Goal: Information Seeking & Learning: Learn about a topic

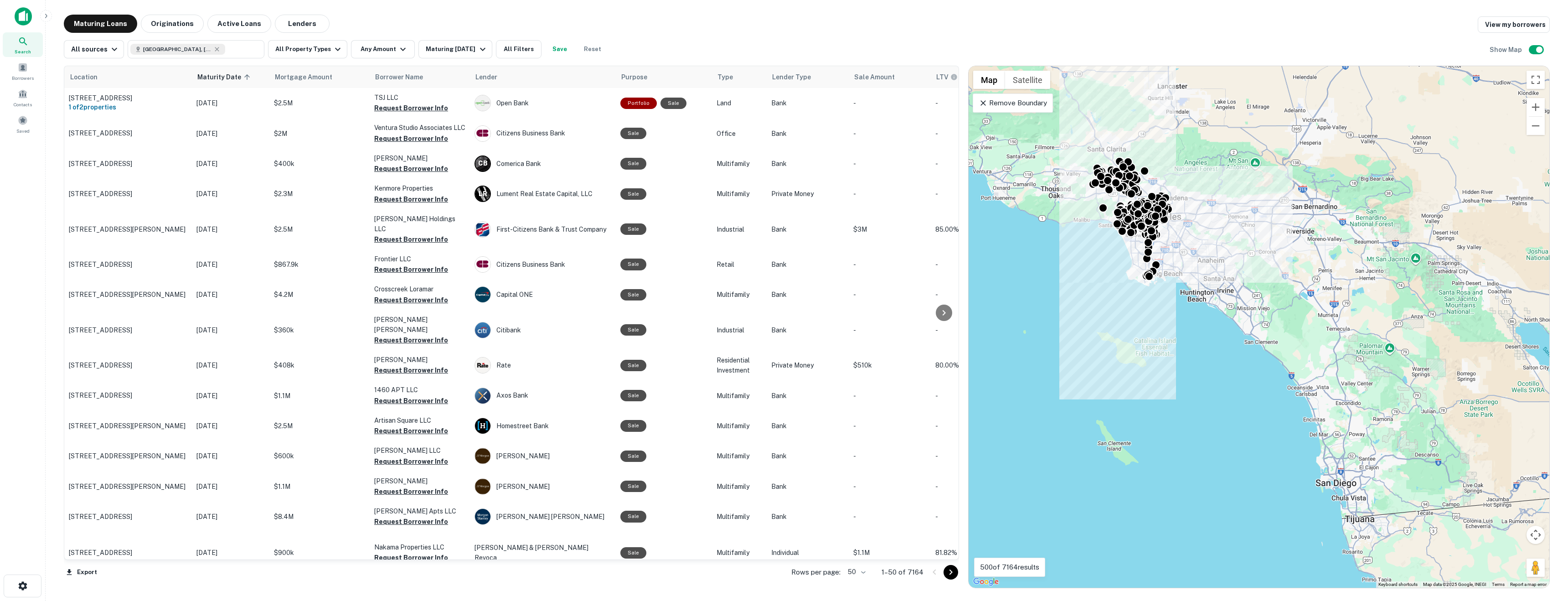
drag, startPoint x: 1191, startPoint y: 237, endPoint x: 1226, endPoint y: 323, distance: 92.8
click at [769, 323] on div "To activate drag with keyboard, press Alt + Enter. Once in keyboard drag state,…" at bounding box center [1259, 327] width 581 height 522
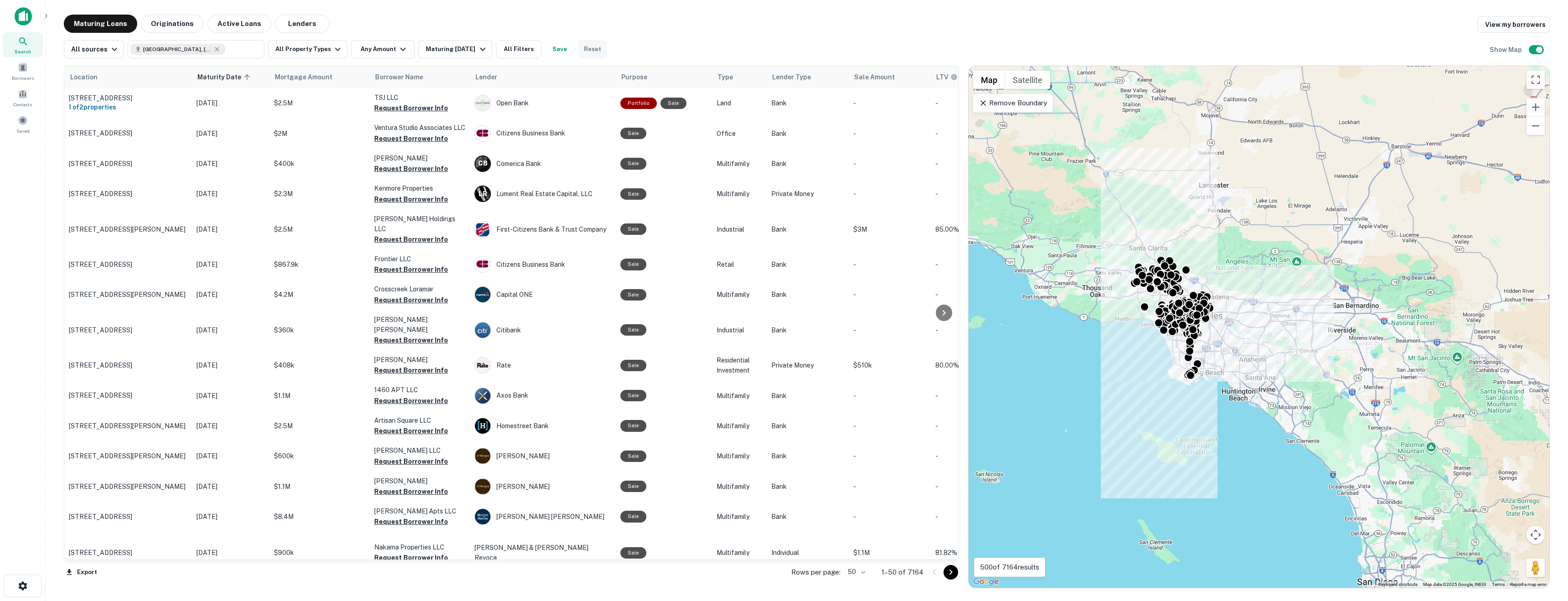
click at [578, 40] on button "Reset" at bounding box center [593, 49] width 29 height 18
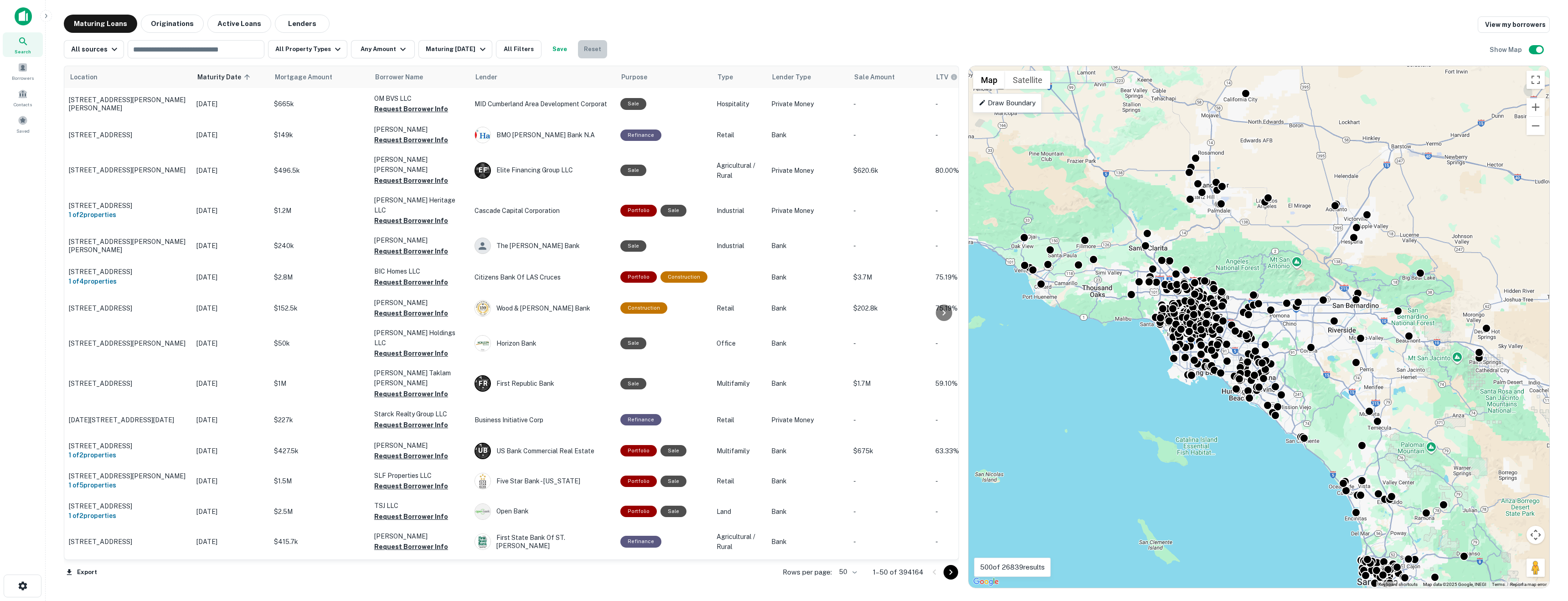
click at [580, 53] on button "Reset" at bounding box center [593, 49] width 29 height 18
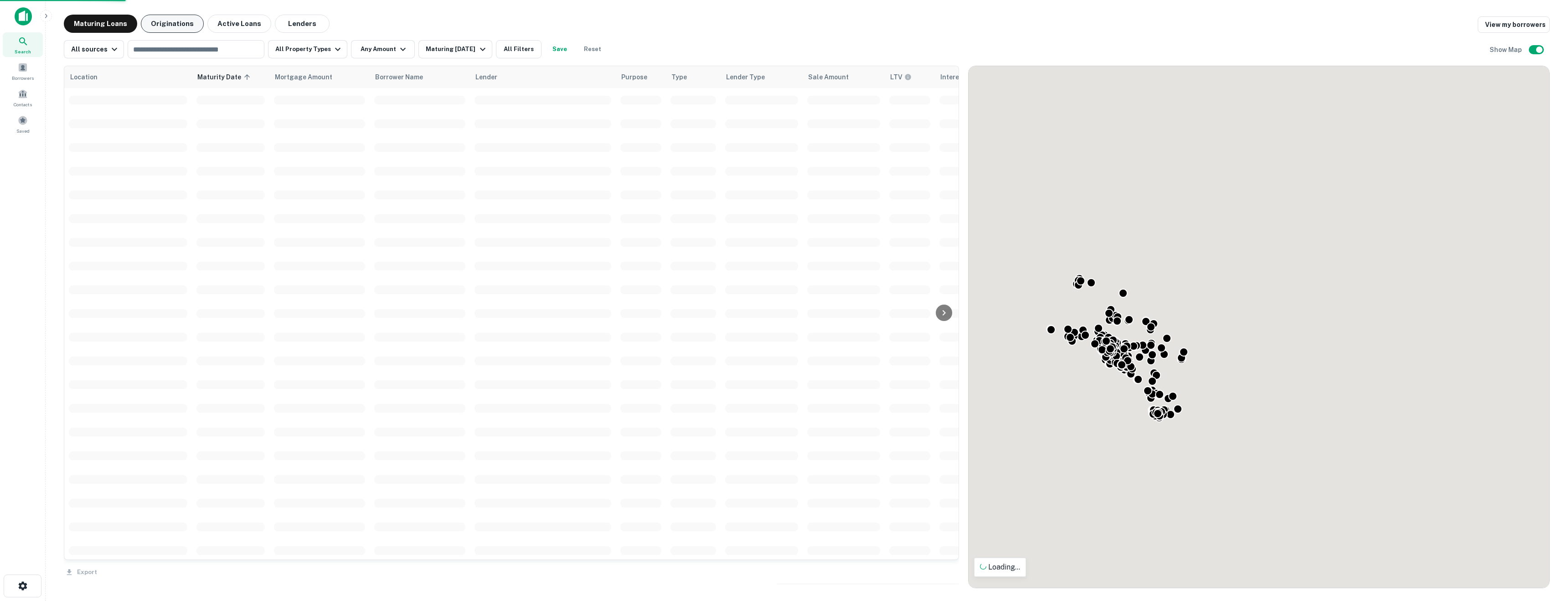
click at [150, 26] on button "Originations" at bounding box center [172, 24] width 63 height 18
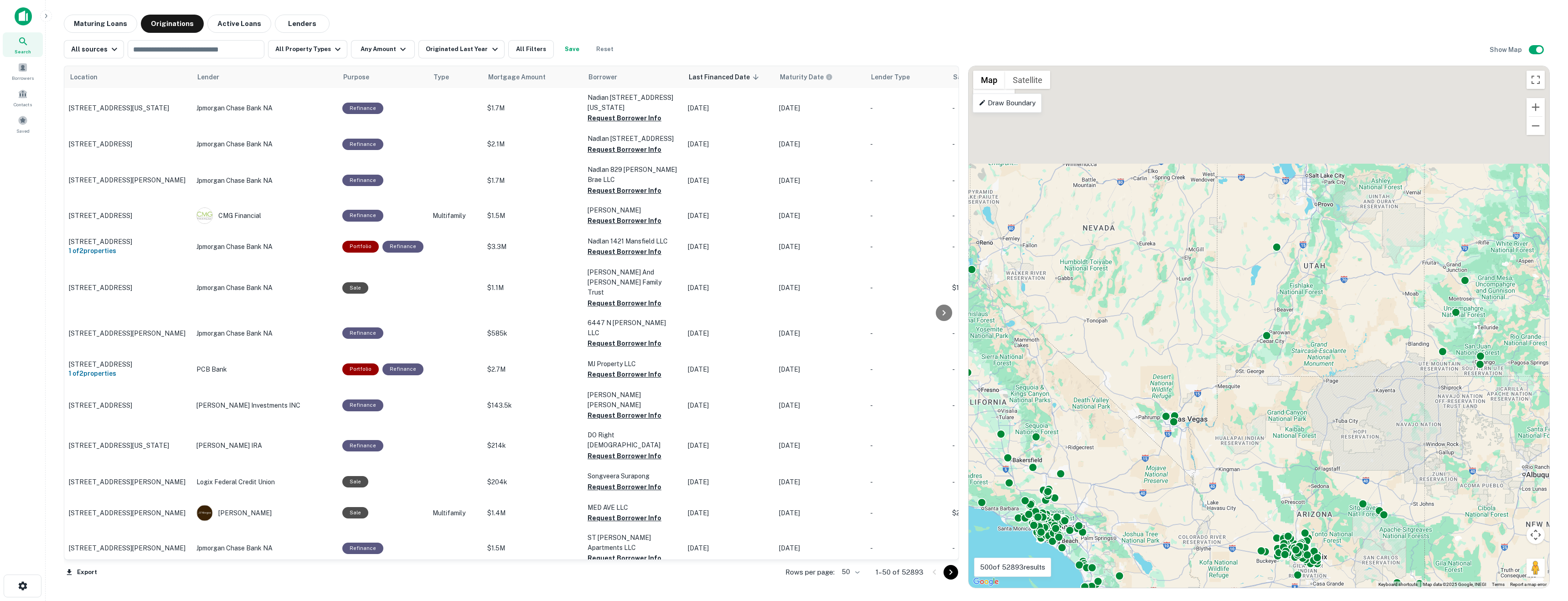
drag, startPoint x: 1274, startPoint y: 230, endPoint x: 1206, endPoint y: 448, distance: 228.4
click at [769, 379] on div "To activate drag with keyboard, press Alt + Enter. Once in keyboard drag state,…" at bounding box center [1259, 327] width 581 height 522
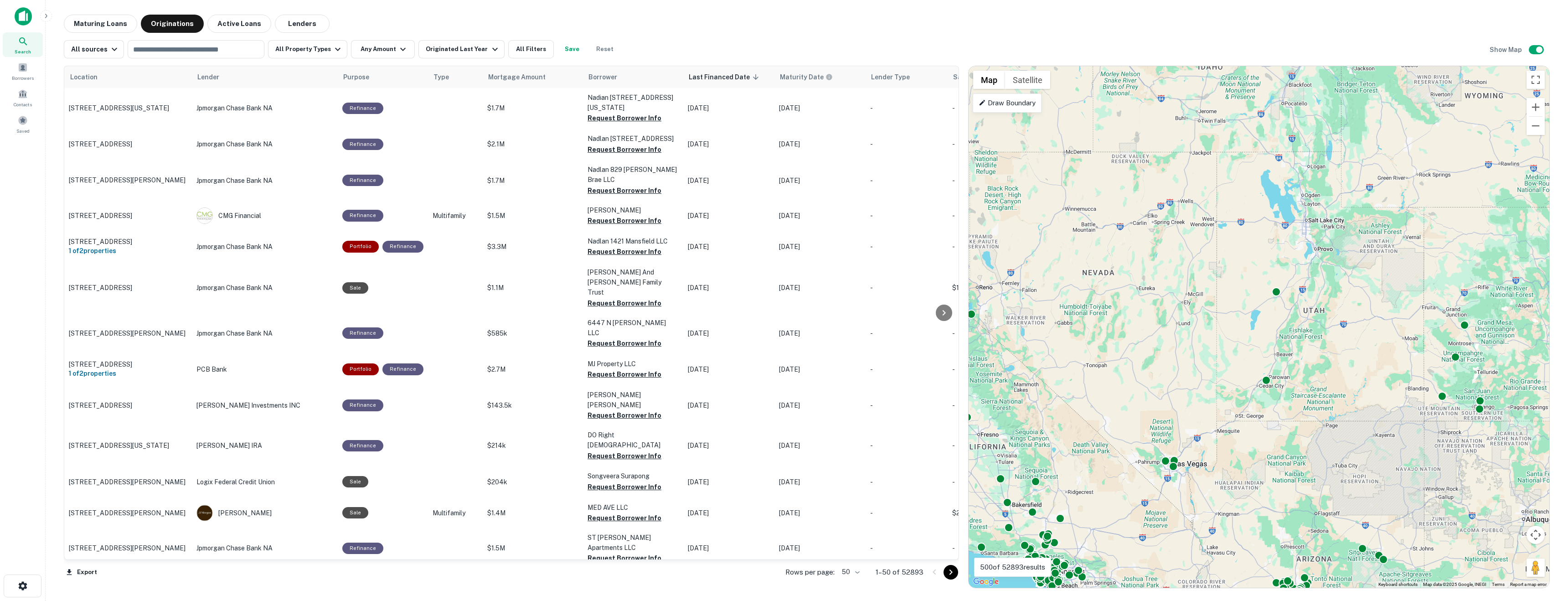
click at [769, 379] on div "To activate drag with keyboard, press Alt + Enter. Once in keyboard drag state,…" at bounding box center [1259, 327] width 581 height 522
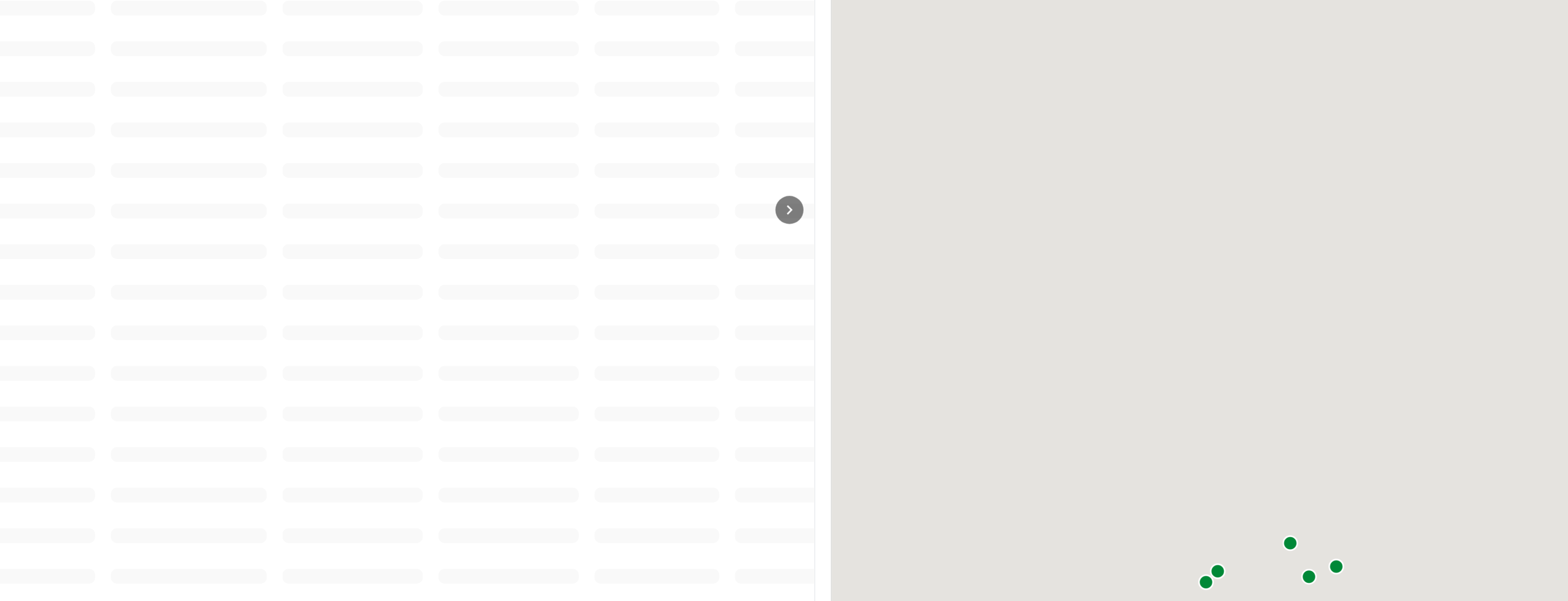
click at [769, 379] on div "To activate drag with keyboard, press Alt + Enter. Once in keyboard drag state,…" at bounding box center [1259, 327] width 581 height 522
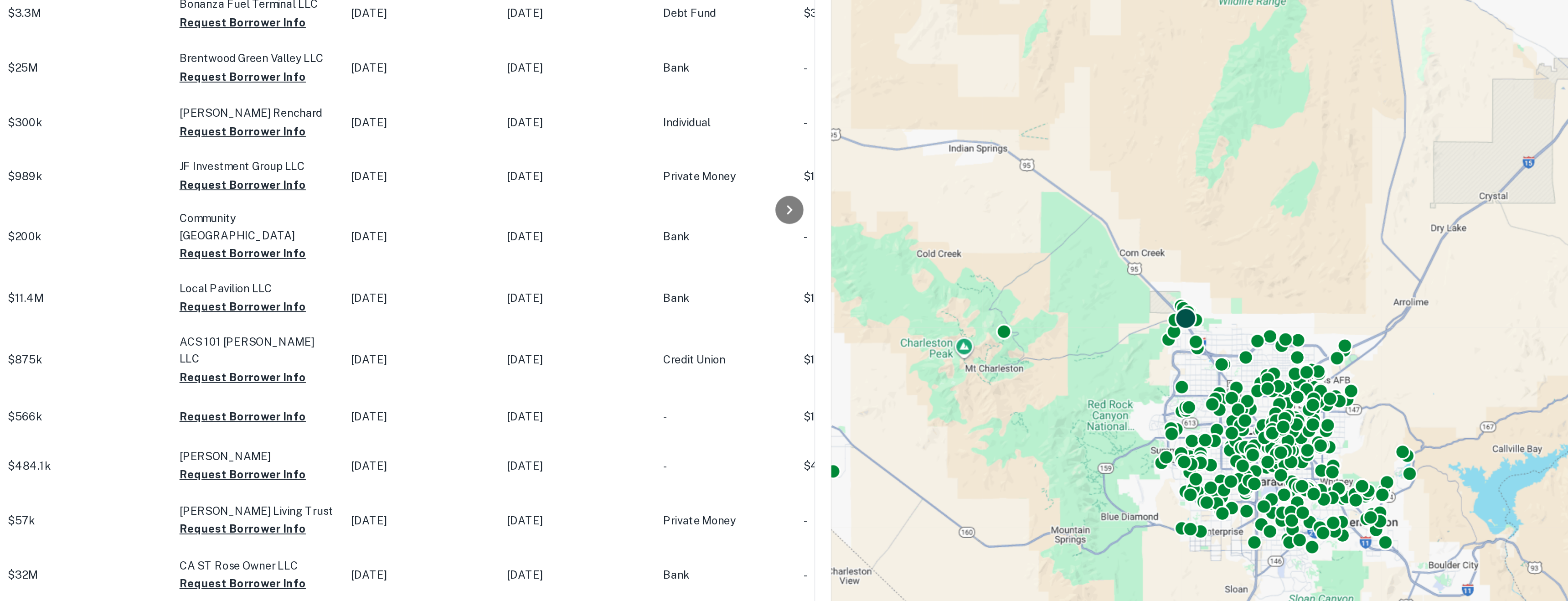
click at [769, 253] on div at bounding box center [1540, 253] width 581 height 0
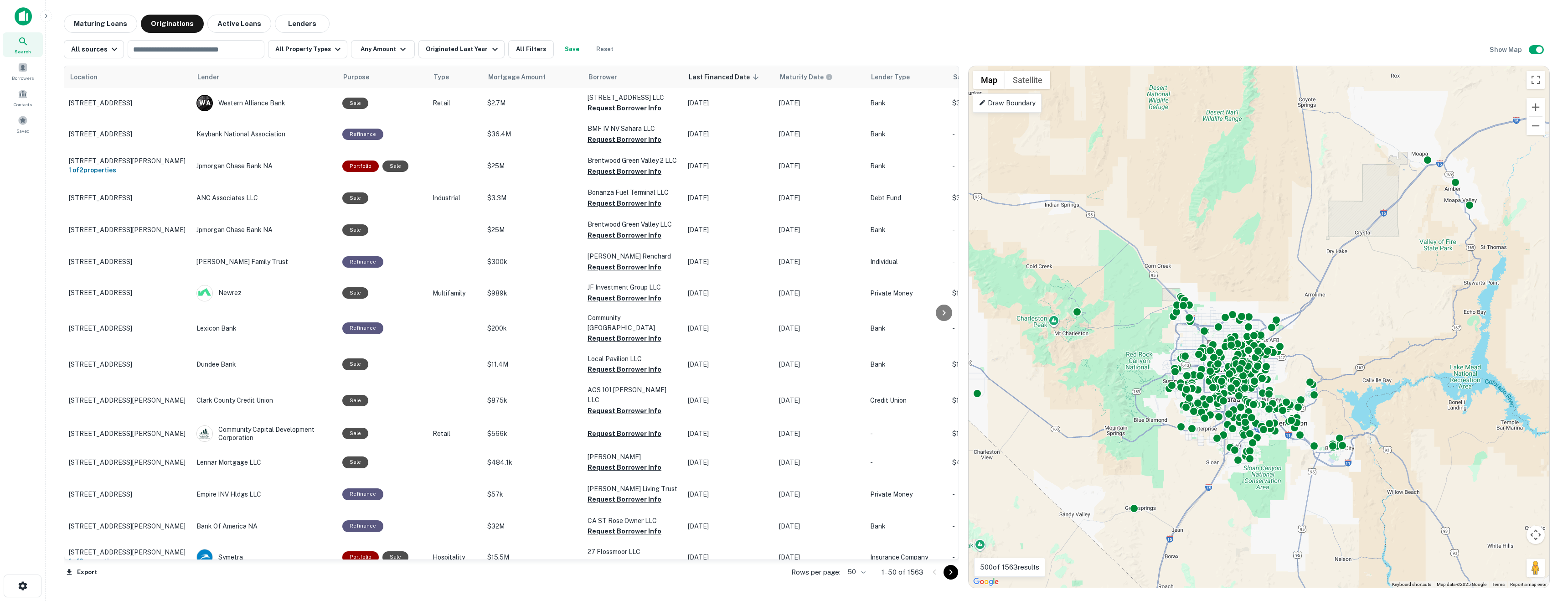
drag, startPoint x: 1122, startPoint y: 322, endPoint x: 1127, endPoint y: 245, distance: 77.2
click at [769, 245] on div "To activate drag with keyboard, press Alt + Enter. Once in keyboard drag state,…" at bounding box center [1259, 327] width 581 height 522
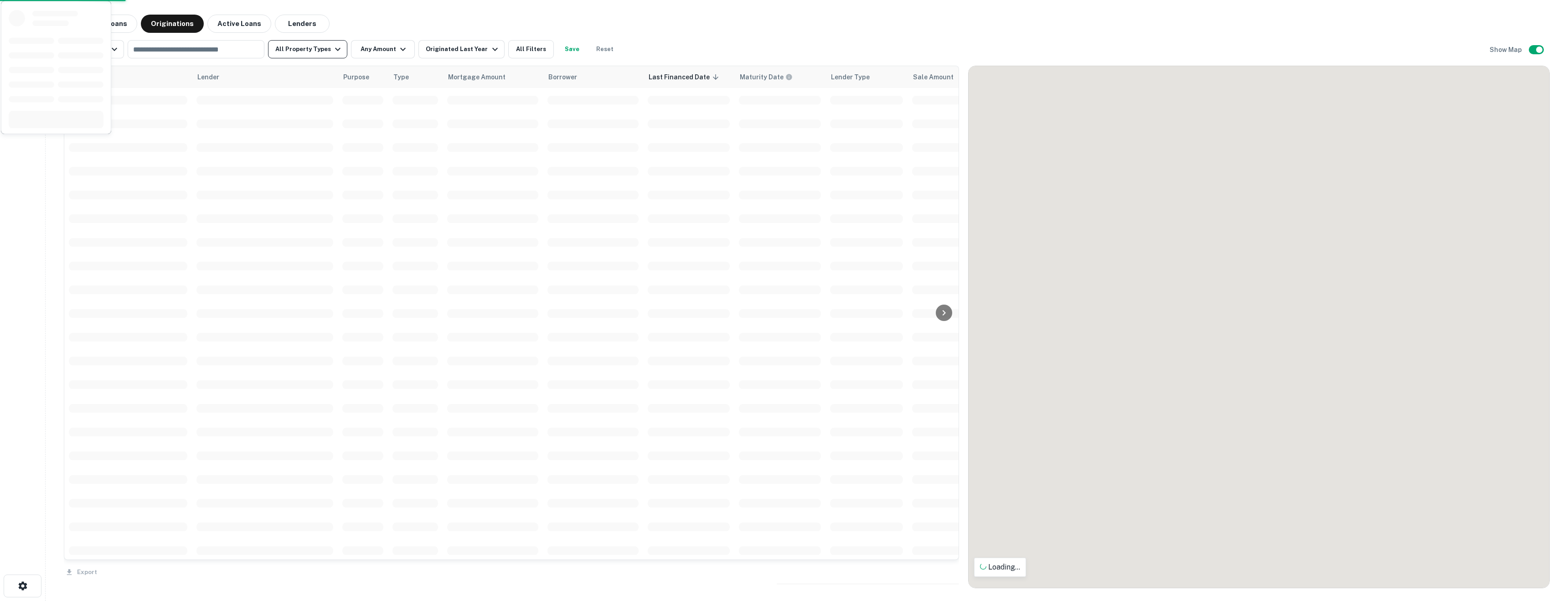
click at [317, 47] on button "All Property Types" at bounding box center [307, 49] width 79 height 18
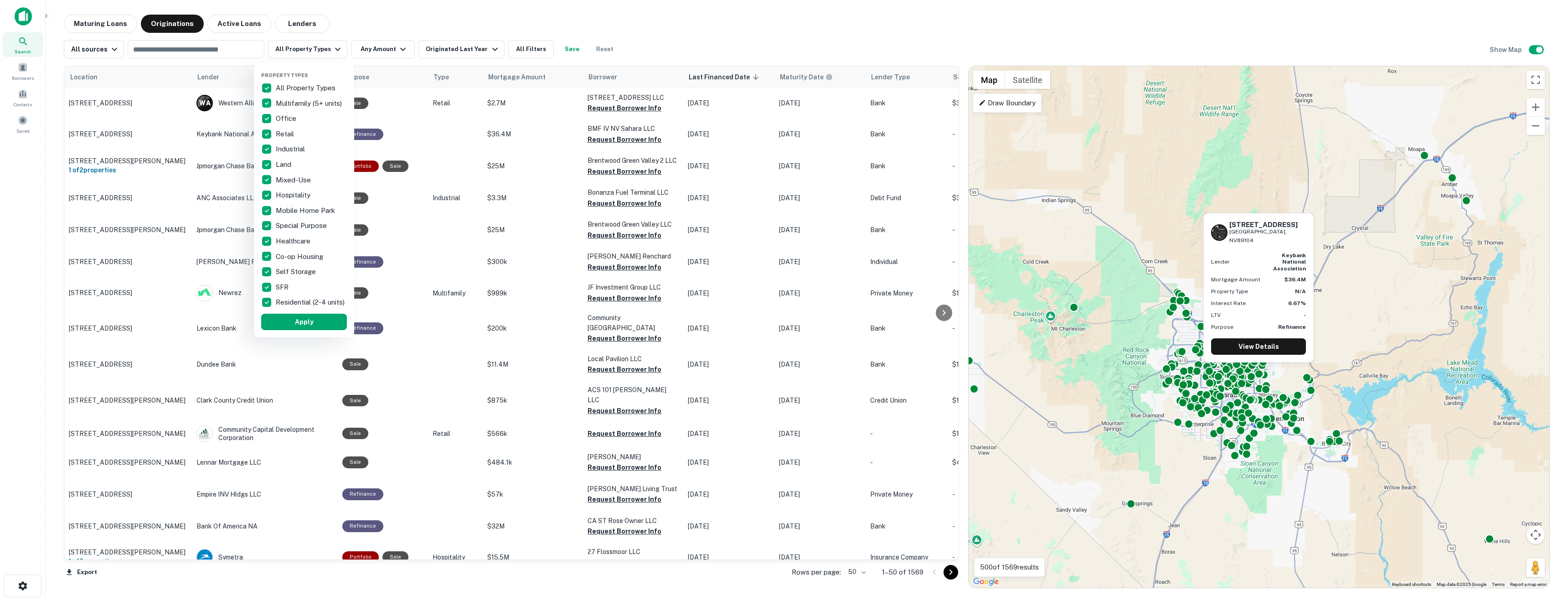
click at [474, 17] on div at bounding box center [784, 300] width 1568 height 601
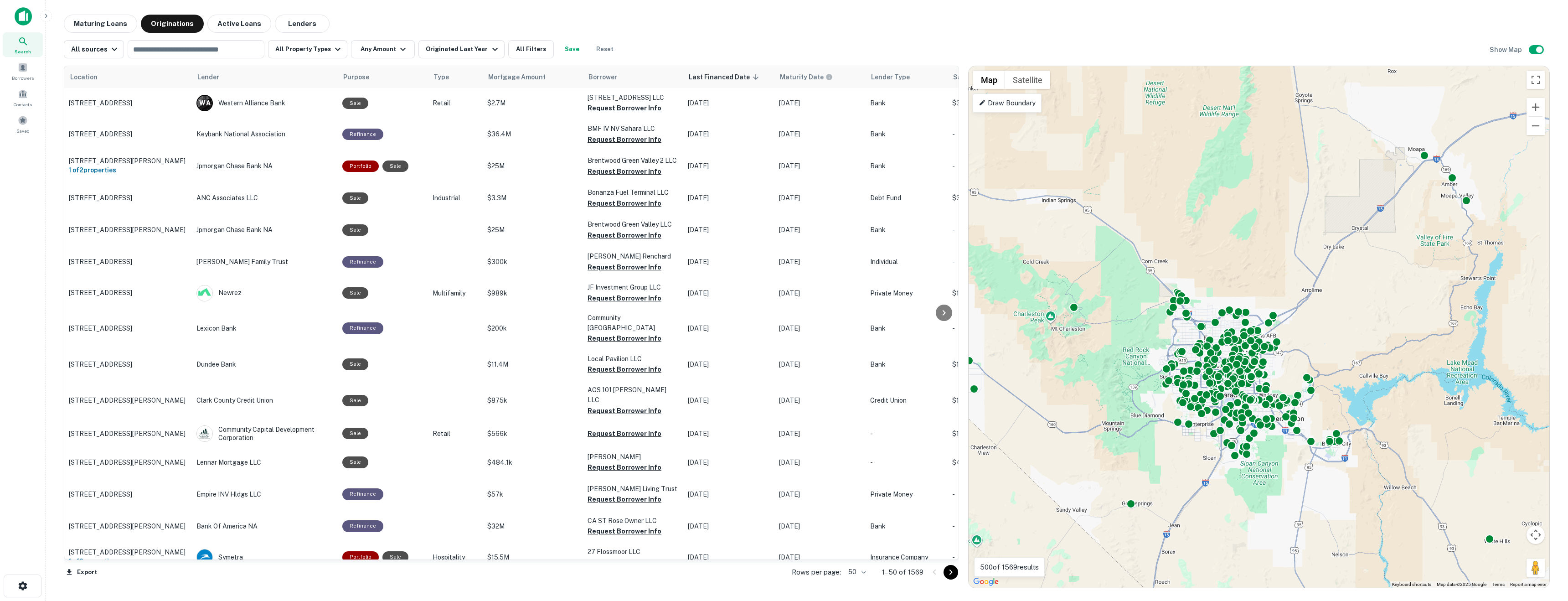
click at [698, 41] on div "All sources ​ All Property Types Any Amount Originated Last Year All Filters Sa…" at bounding box center [807, 46] width 1486 height 26
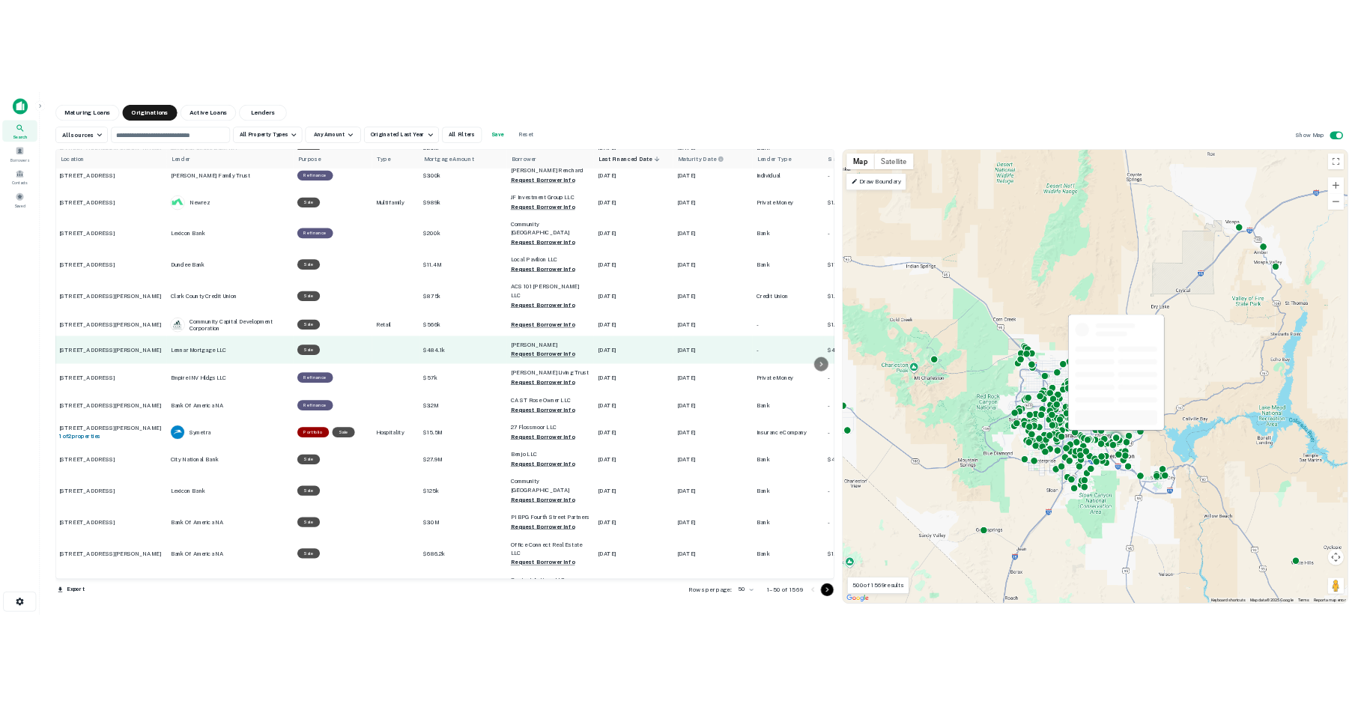
scroll to position [0, 1]
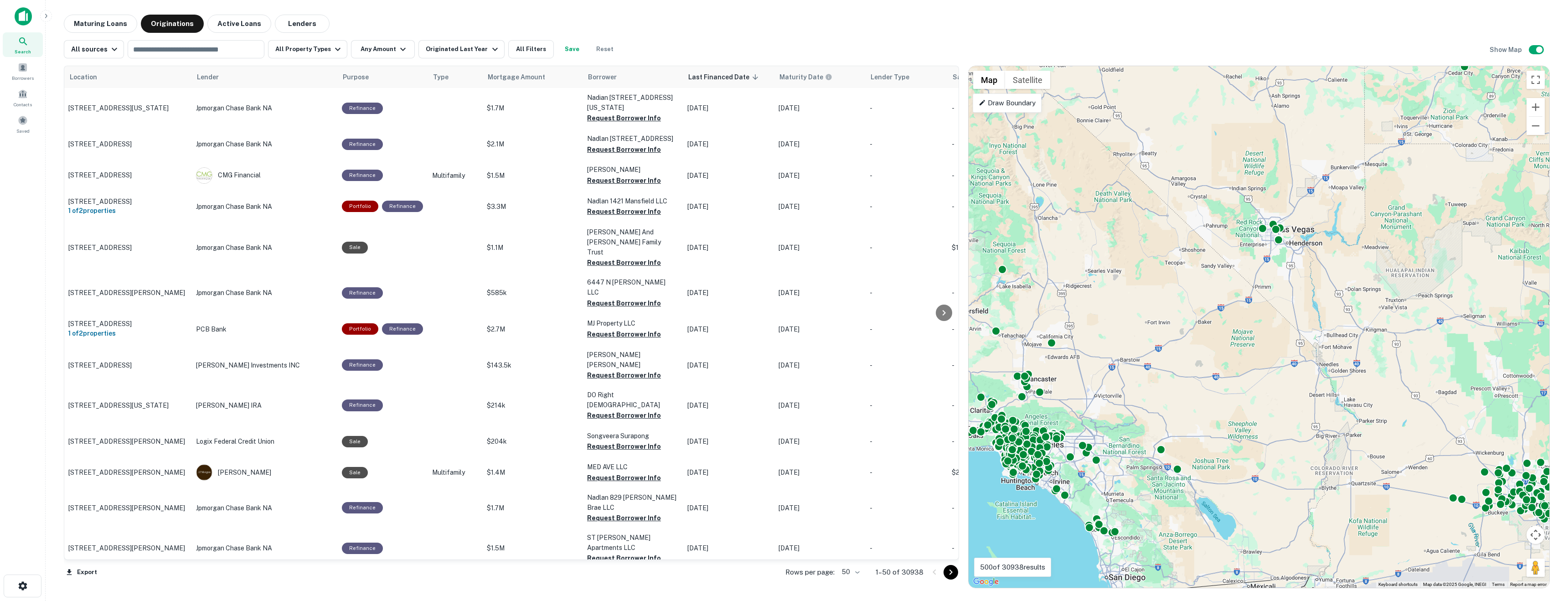
drag, startPoint x: 1250, startPoint y: 355, endPoint x: 1251, endPoint y: 243, distance: 112.0
click at [769, 243] on div "To activate drag with keyboard, press Alt + Enter. Once in keyboard drag state,…" at bounding box center [1259, 327] width 581 height 522
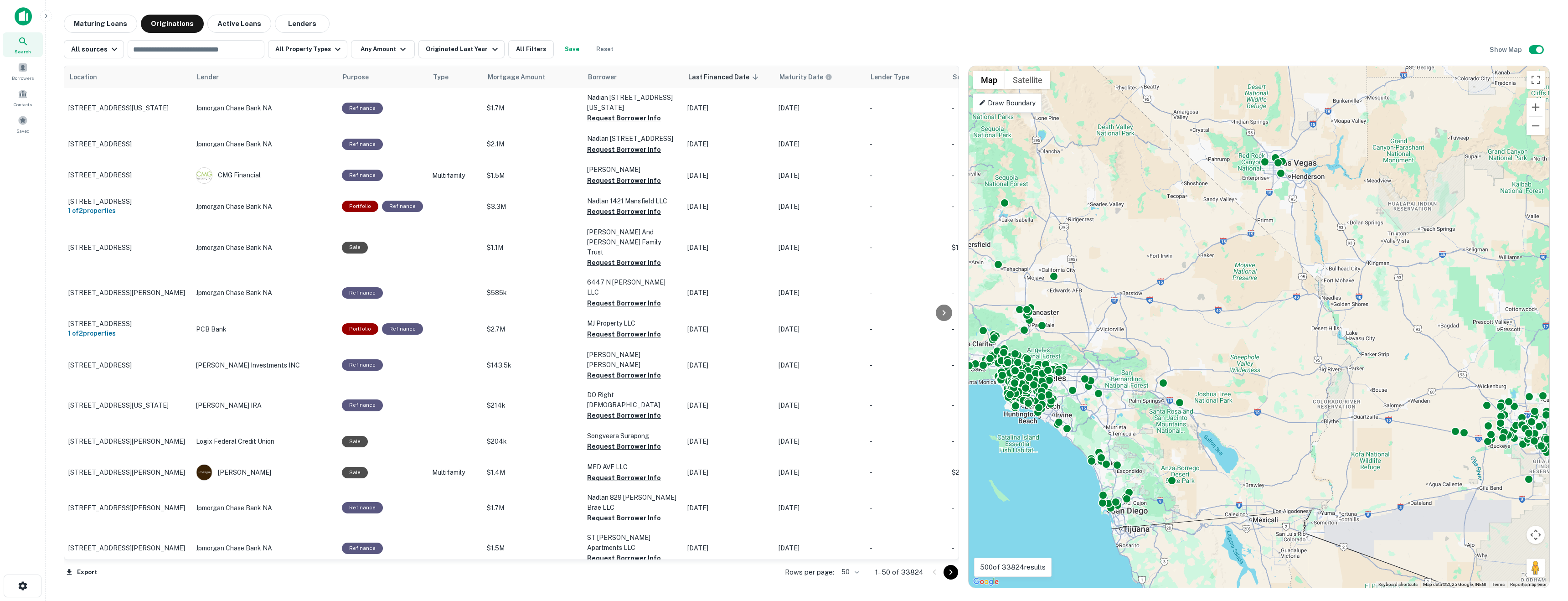
click at [599, 50] on button "Reset" at bounding box center [605, 49] width 29 height 18
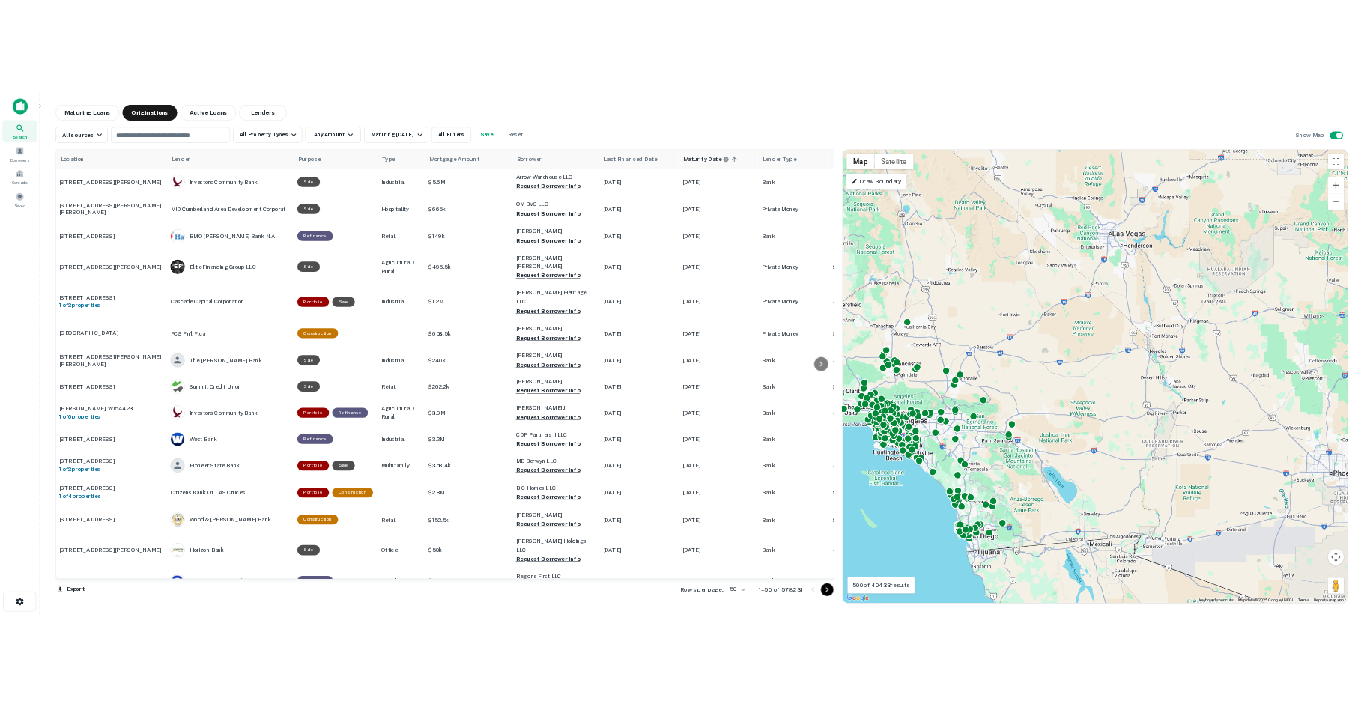
scroll to position [0, 1]
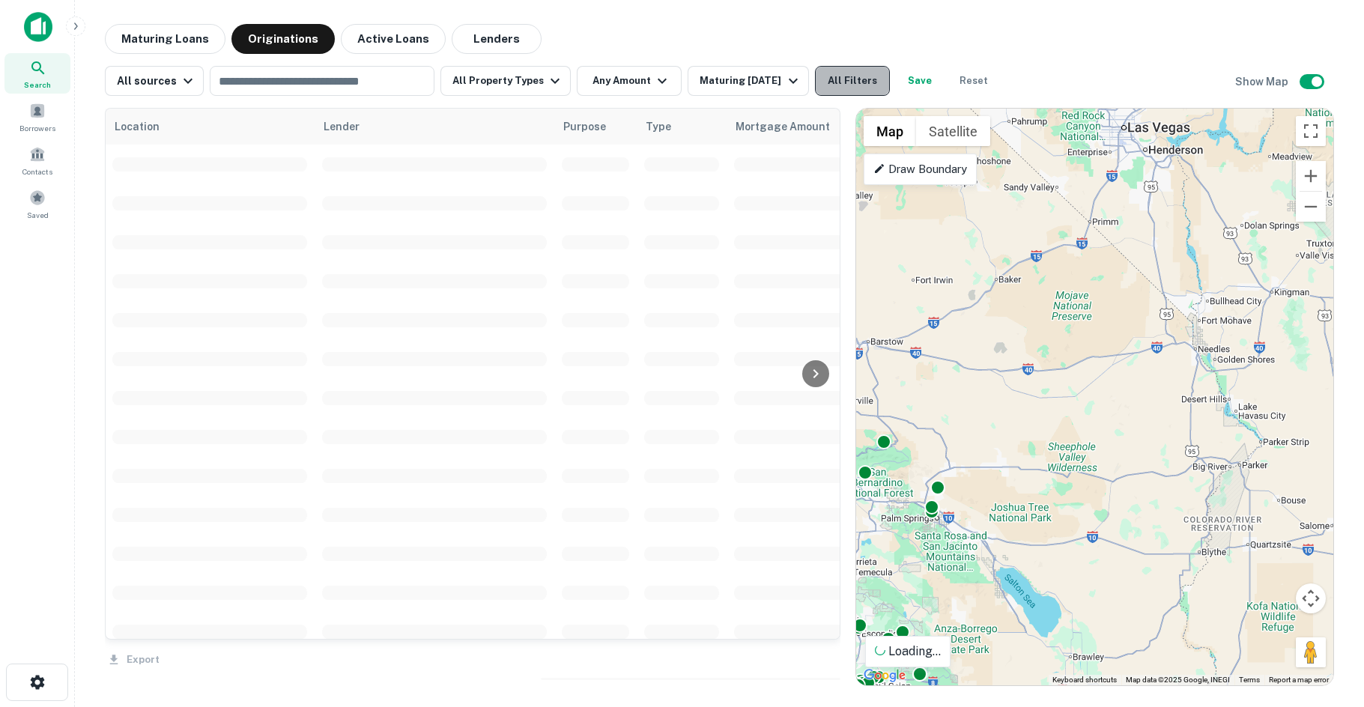
click at [851, 87] on button "All Filters" at bounding box center [852, 81] width 75 height 30
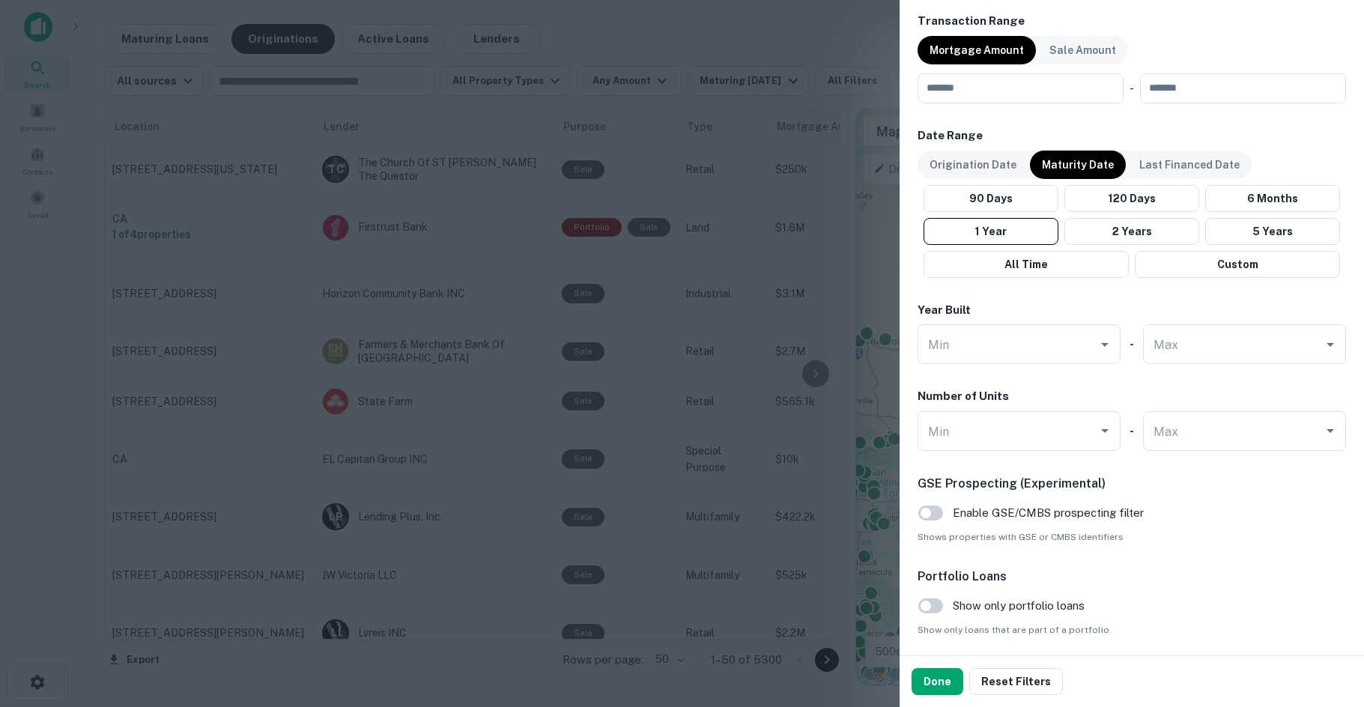
scroll to position [820, 0]
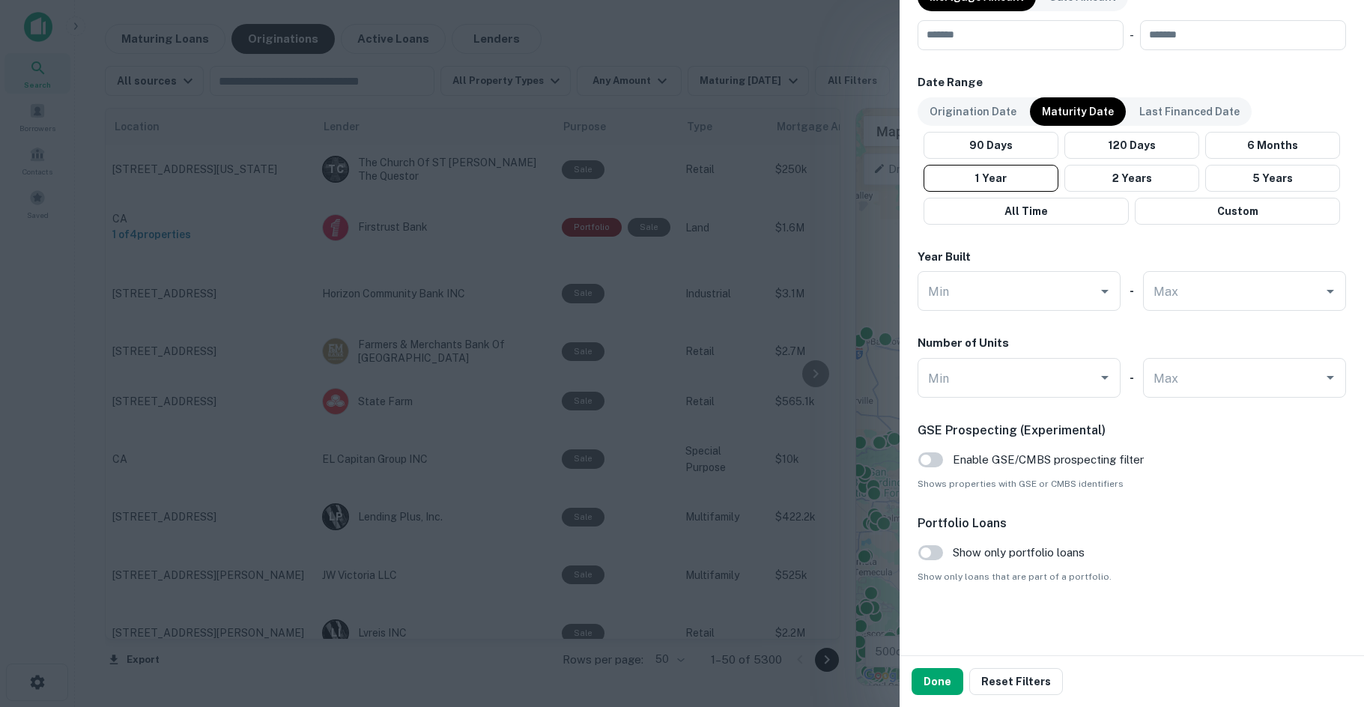
click at [1005, 457] on span "Enable GSE/CMBS prospecting filter" at bounding box center [1048, 460] width 191 height 18
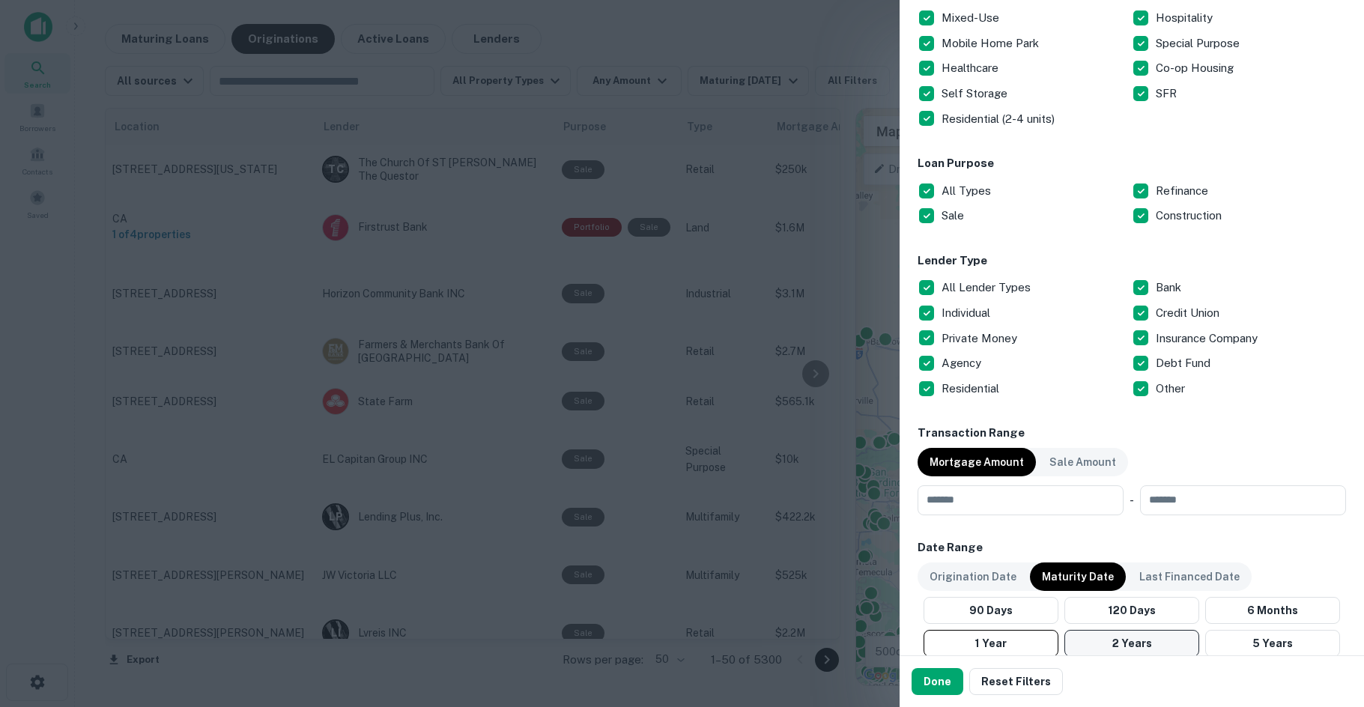
scroll to position [0, 0]
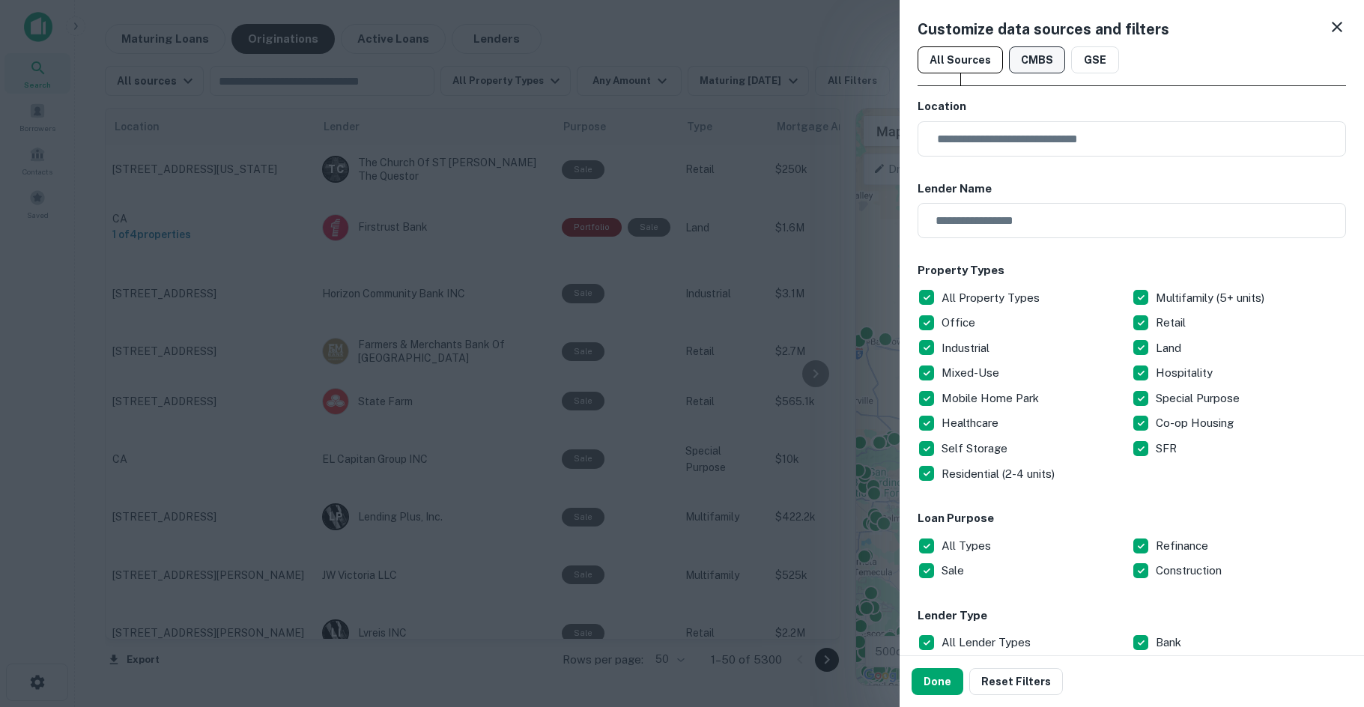
click at [1041, 53] on button "CMBS" at bounding box center [1037, 59] width 56 height 27
click at [1096, 63] on button "GSE" at bounding box center [1095, 59] width 48 height 27
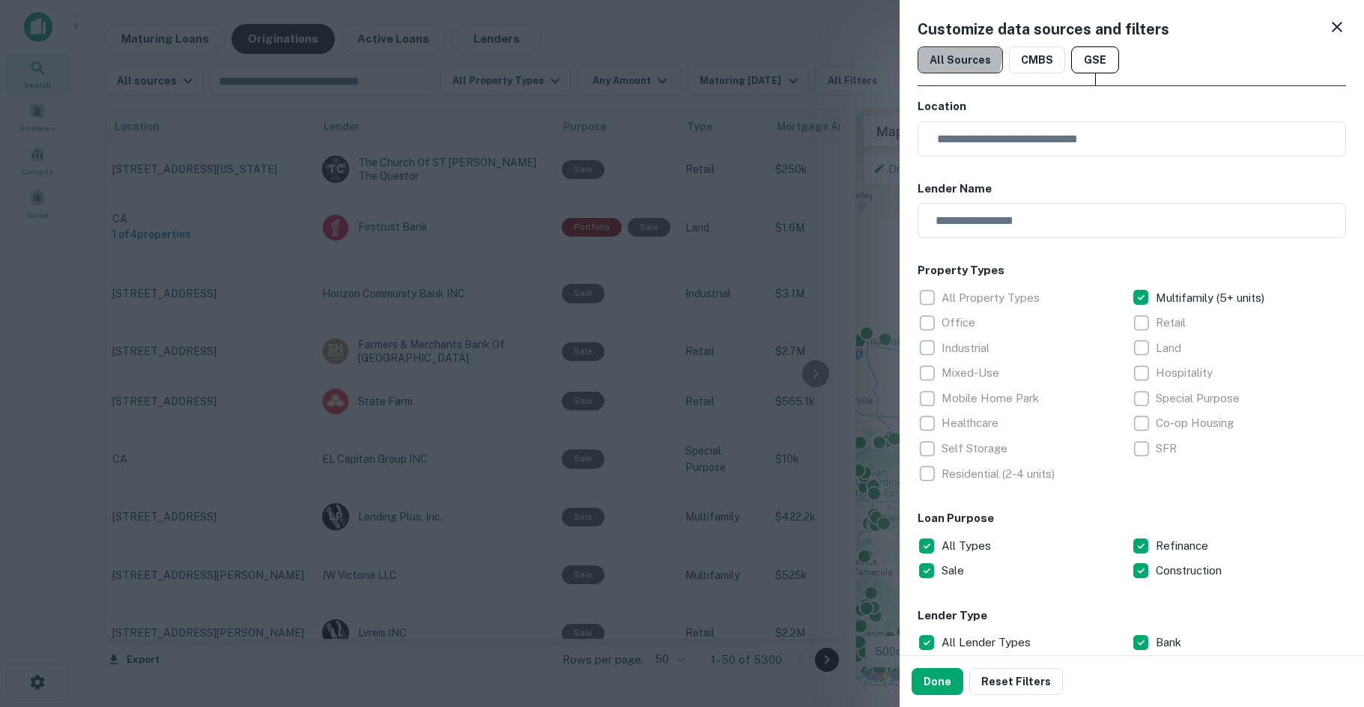
click at [948, 55] on button "All Sources" at bounding box center [959, 59] width 85 height 27
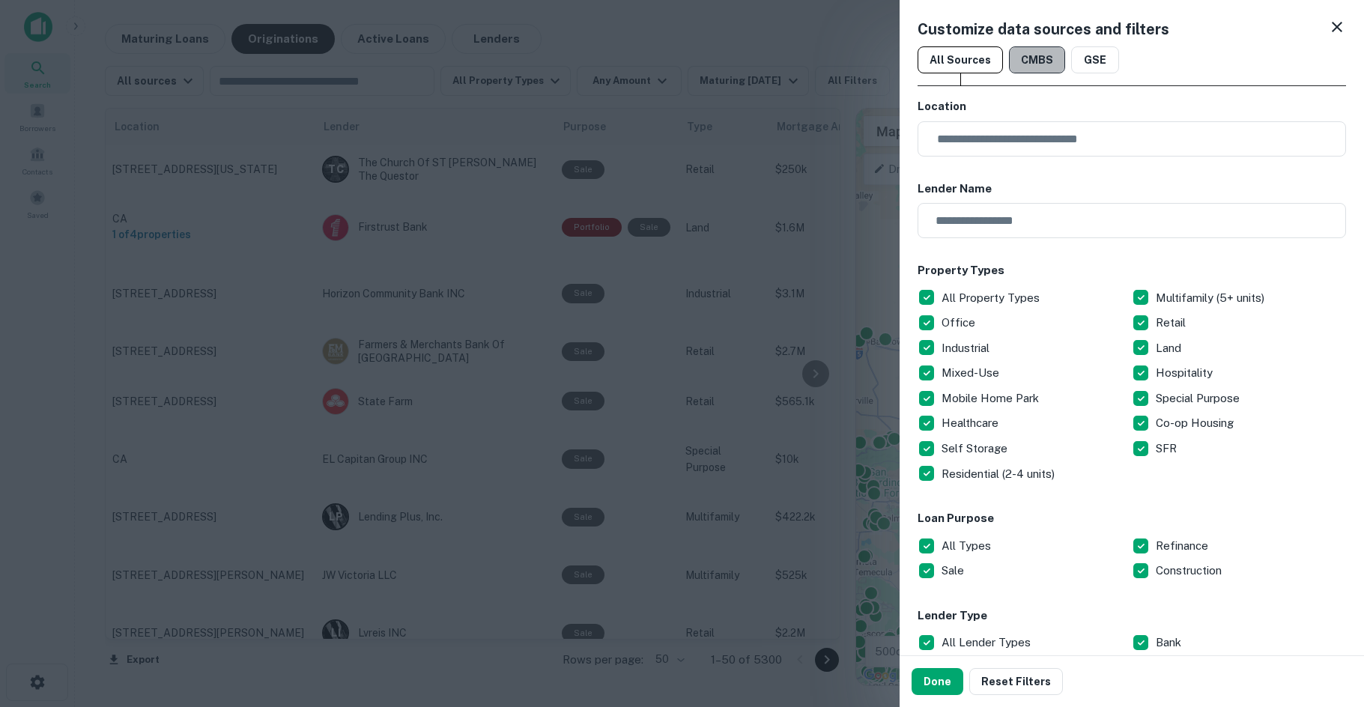
click at [1010, 62] on button "CMBS" at bounding box center [1037, 59] width 56 height 27
click at [1096, 59] on button "GSE" at bounding box center [1095, 59] width 48 height 27
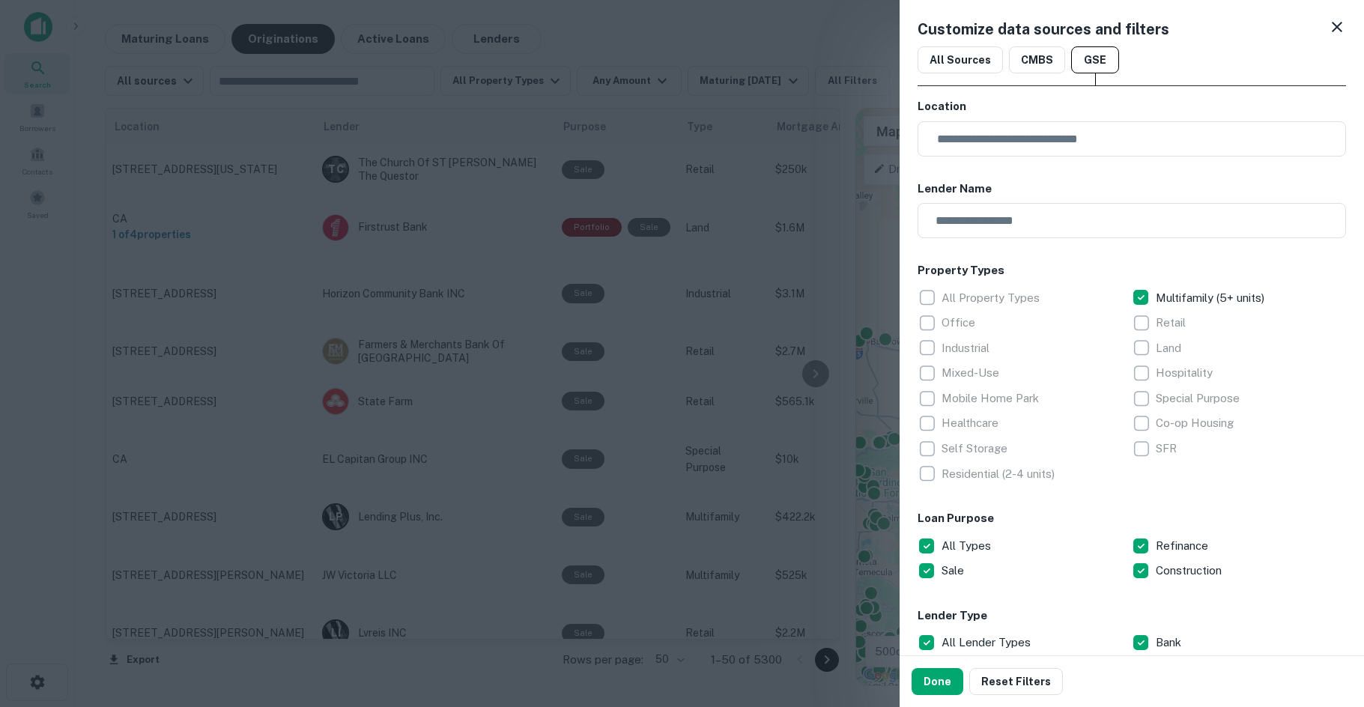
click at [1055, 425] on div "Healthcare" at bounding box center [1024, 422] width 214 height 25
click at [993, 467] on p "Residential (2-4 units)" at bounding box center [999, 474] width 116 height 18
click at [1041, 58] on button "CMBS" at bounding box center [1037, 59] width 56 height 27
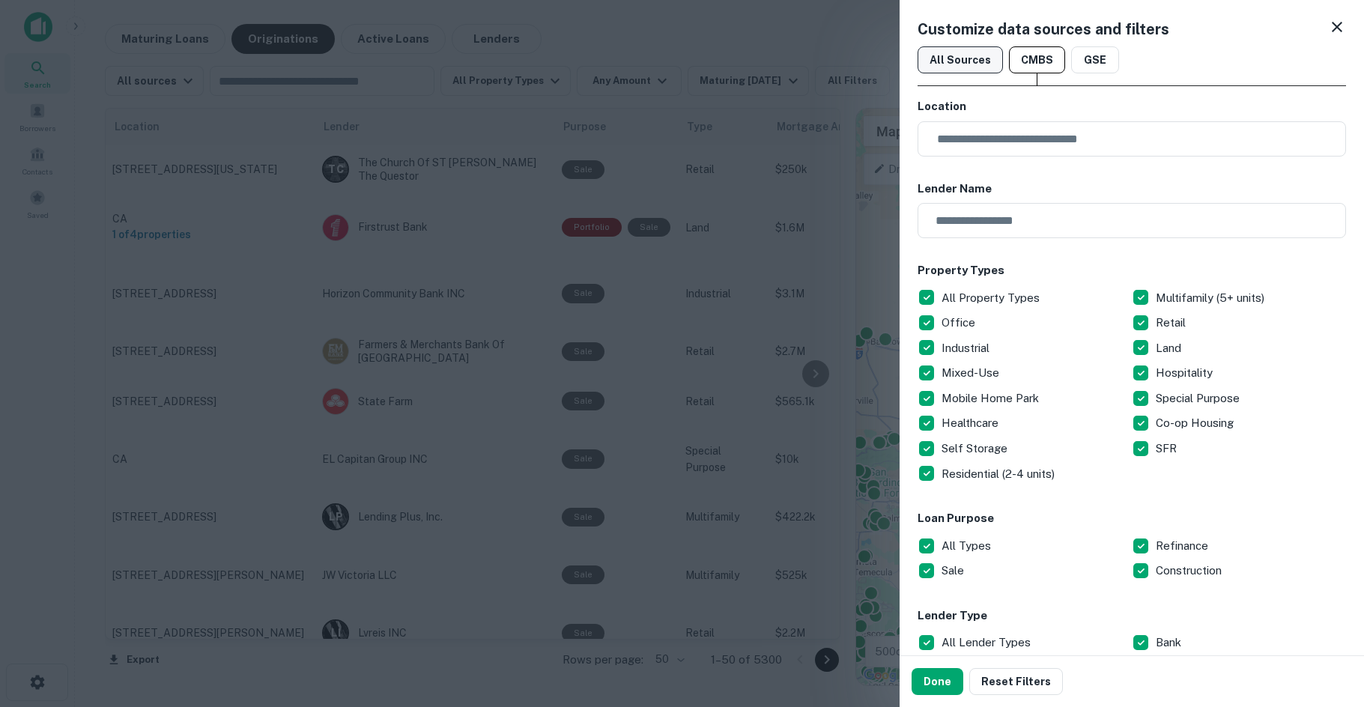
click at [973, 57] on button "All Sources" at bounding box center [959, 59] width 85 height 27
click at [563, 127] on div at bounding box center [682, 353] width 1364 height 707
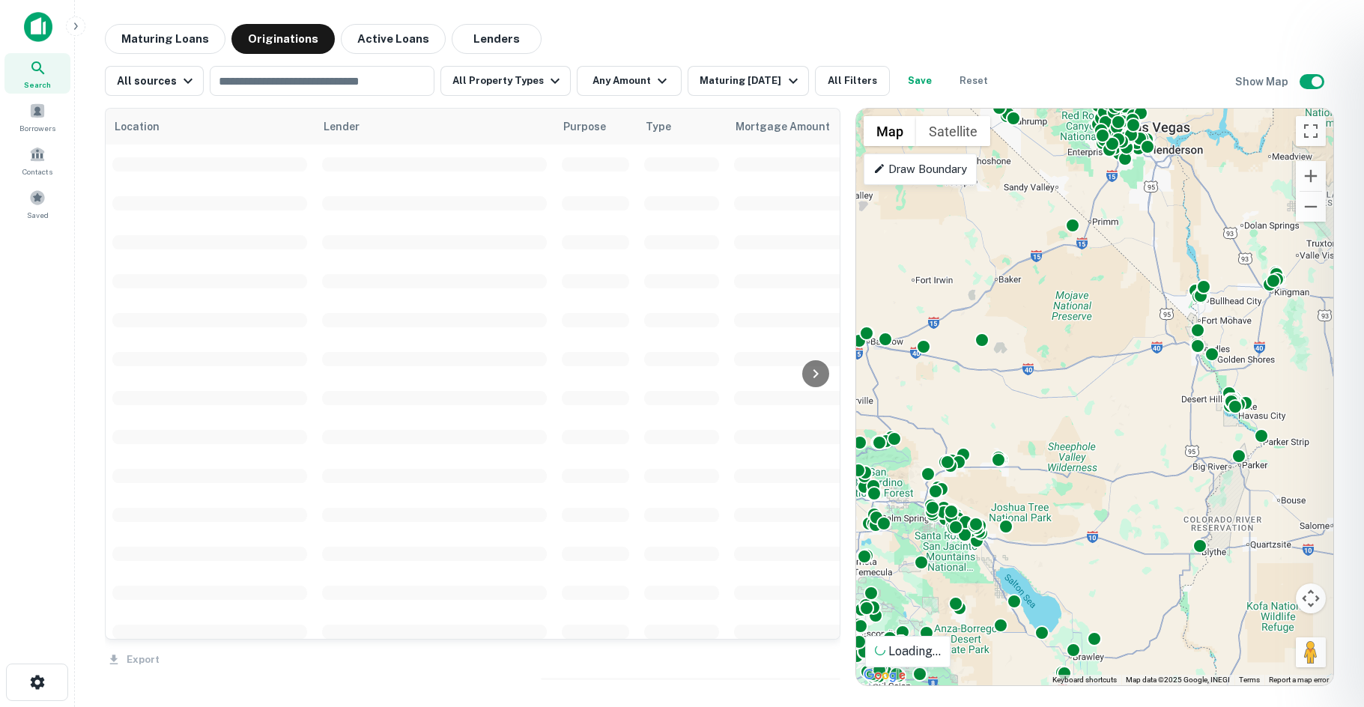
click at [394, 41] on div at bounding box center [682, 353] width 1364 height 707
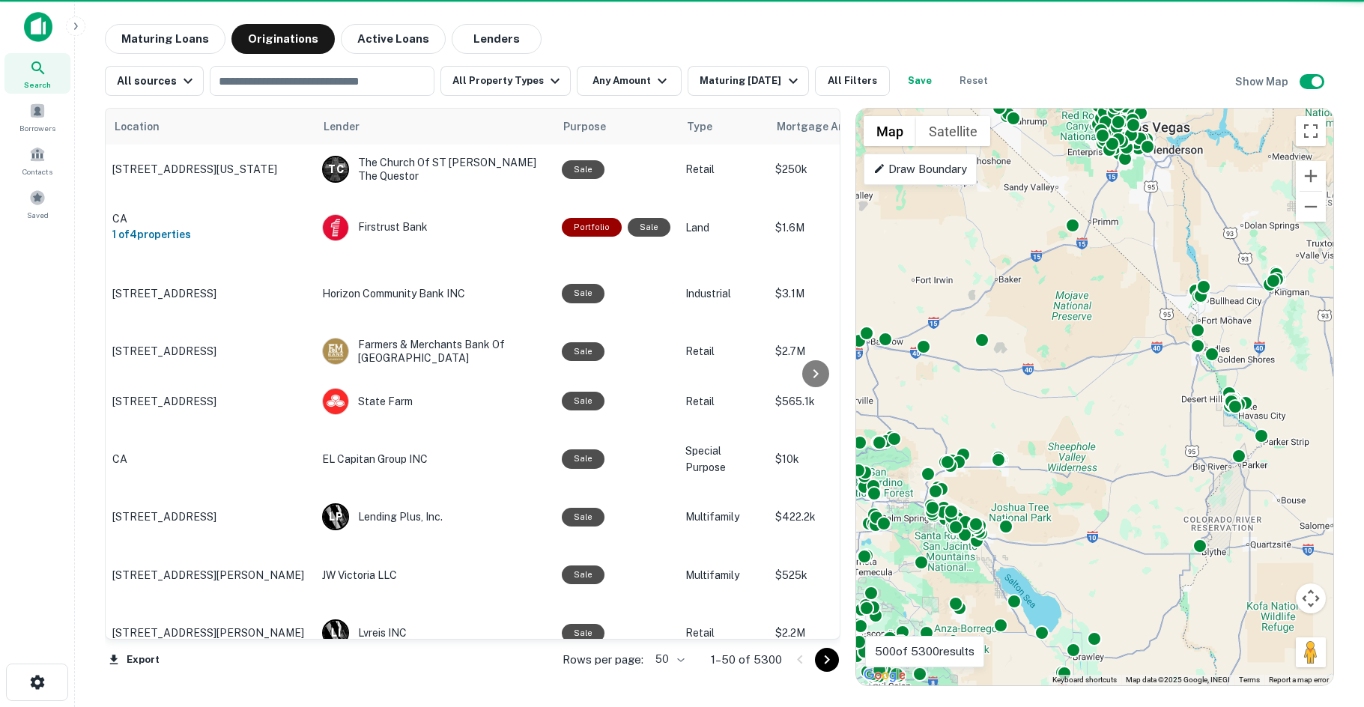
click at [148, 58] on div "All sources ​ All Property Types Any Amount Maturing [DATE] All Filters Save Re…" at bounding box center [719, 75] width 1229 height 42
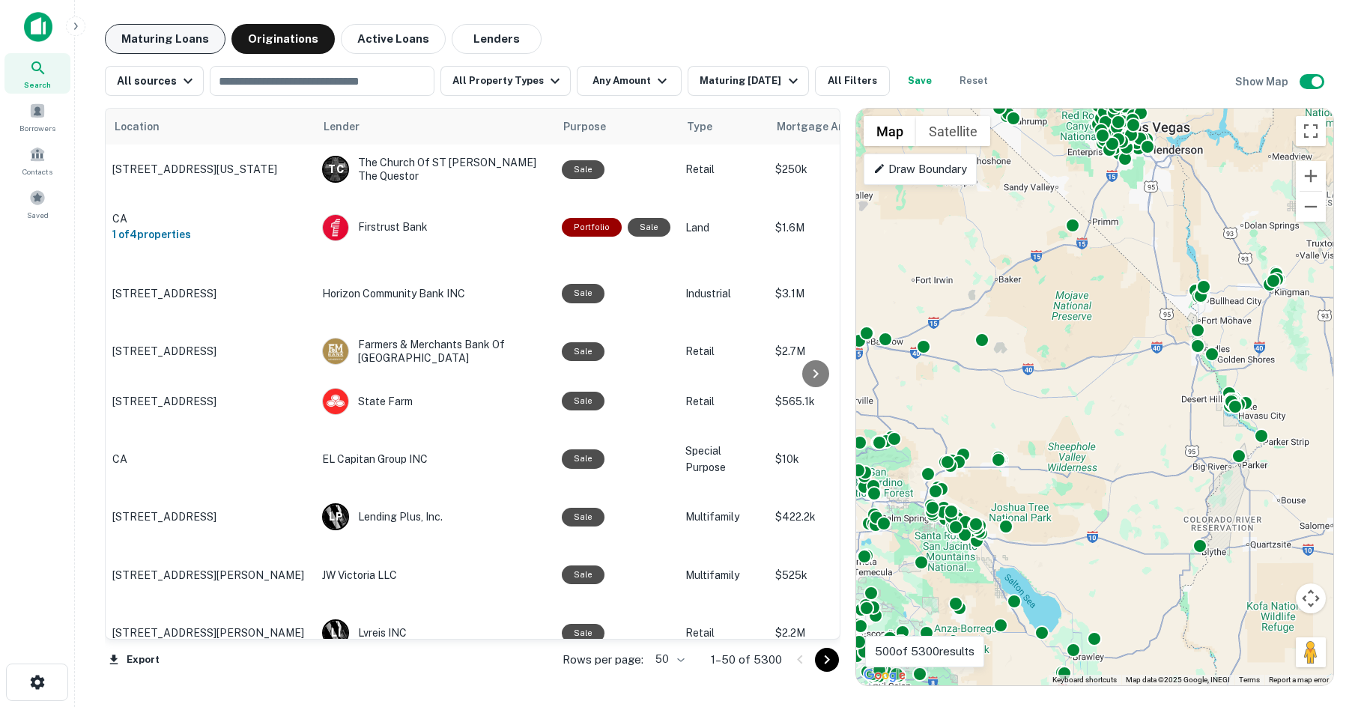
click at [172, 44] on button "Maturing Loans" at bounding box center [165, 39] width 121 height 30
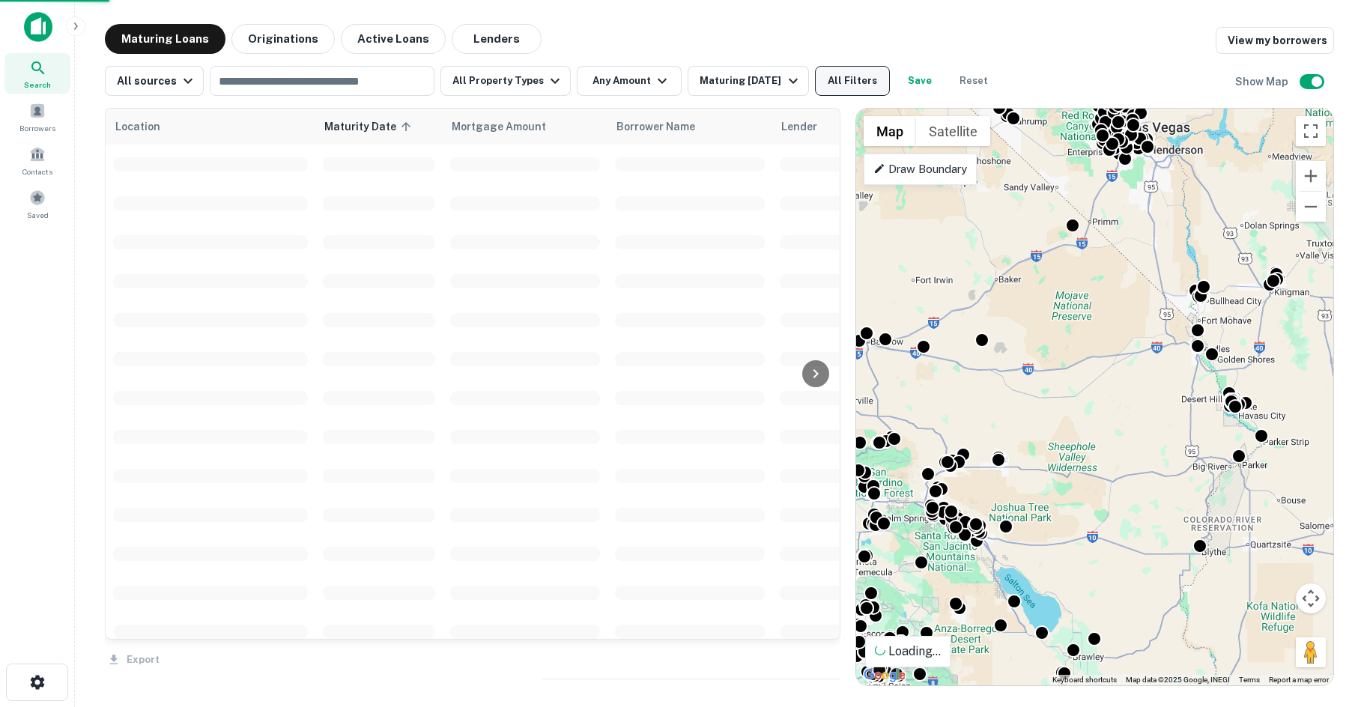
click at [878, 92] on button "All Filters" at bounding box center [852, 81] width 75 height 30
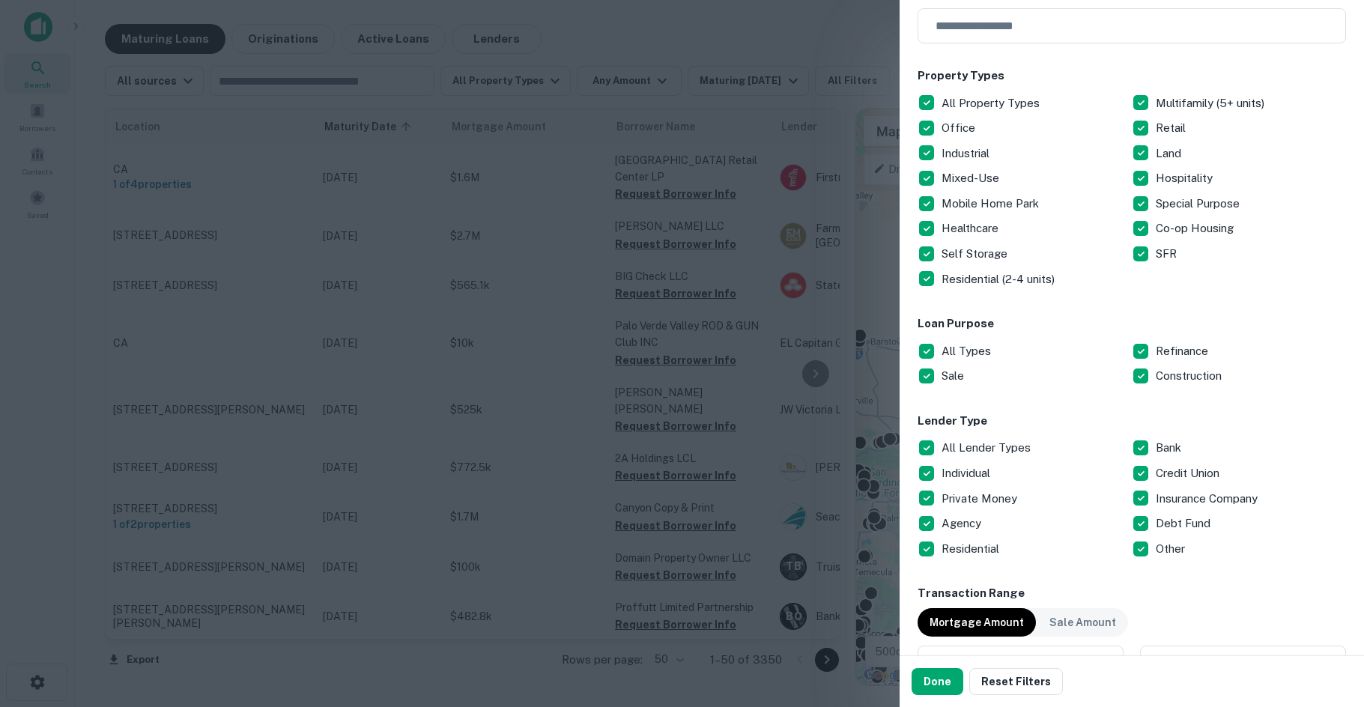
scroll to position [207, 0]
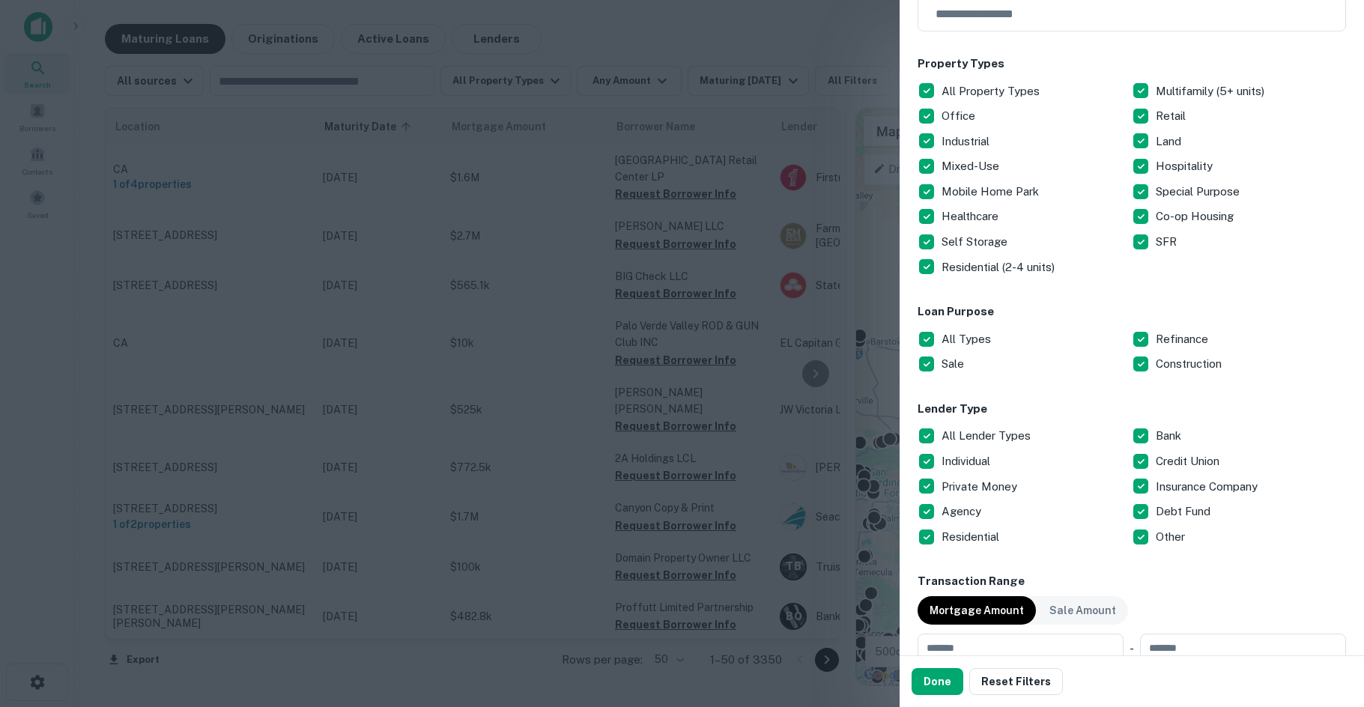
click at [562, 309] on div at bounding box center [682, 353] width 1364 height 707
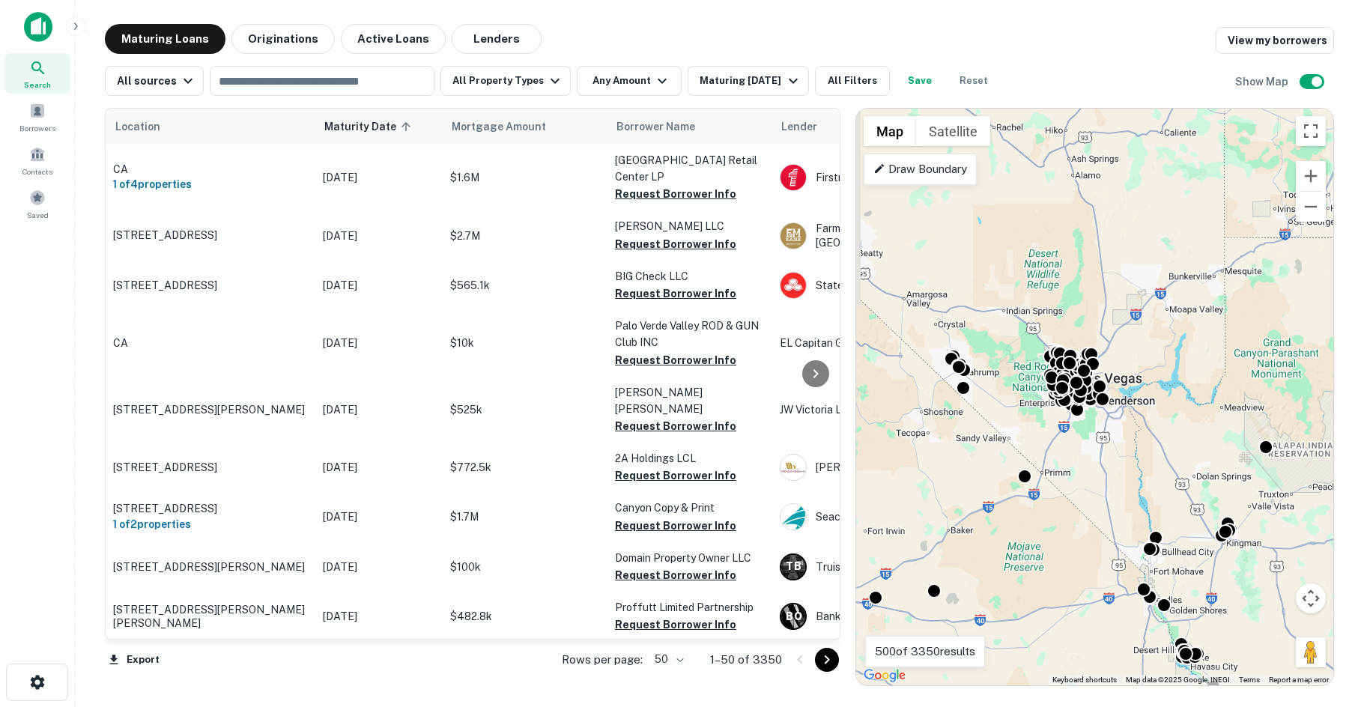
drag, startPoint x: 1126, startPoint y: 383, endPoint x: 1078, endPoint y: 634, distance: 255.4
click at [1078, 622] on div "To activate drag with keyboard, press Alt + Enter. Once in keyboard drag state,…" at bounding box center [1094, 397] width 477 height 577
